Goal: Navigation & Orientation: Understand site structure

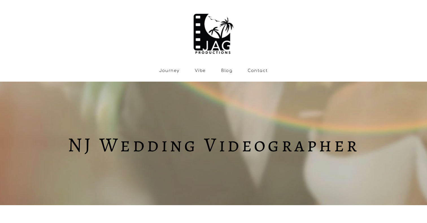
click at [226, 72] on link "Blog" at bounding box center [226, 70] width 11 height 5
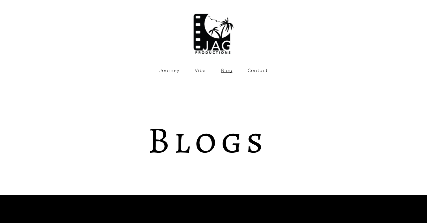
click at [202, 70] on link "Vibe" at bounding box center [200, 70] width 11 height 5
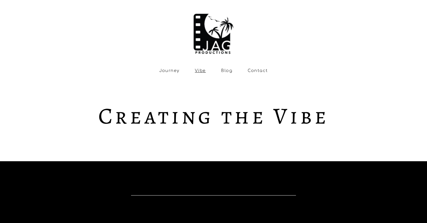
click at [174, 73] on div "Skip to Content Journey Vibe Blog" at bounding box center [213, 40] width 427 height 81
click at [173, 70] on link "Journey" at bounding box center [169, 70] width 20 height 5
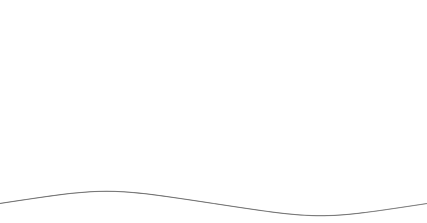
scroll to position [920, 0]
